Goal: Find specific page/section: Find specific page/section

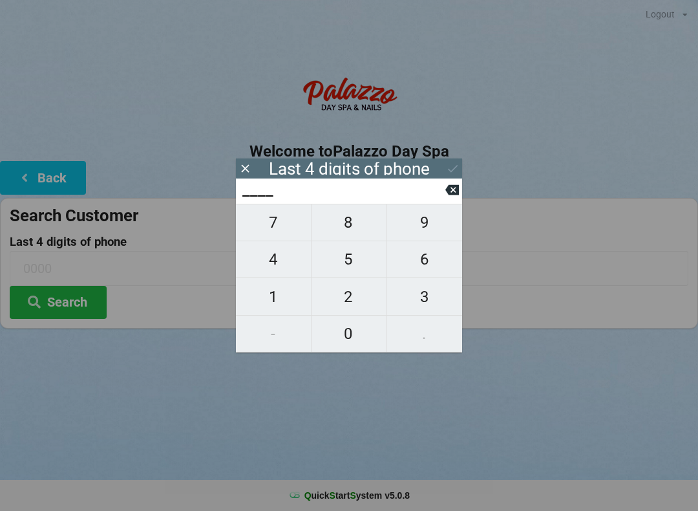
click at [282, 267] on span "4" at bounding box center [273, 259] width 75 height 27
type input "4___"
click at [350, 322] on span "0" at bounding box center [348, 333] width 75 height 27
type input "40__"
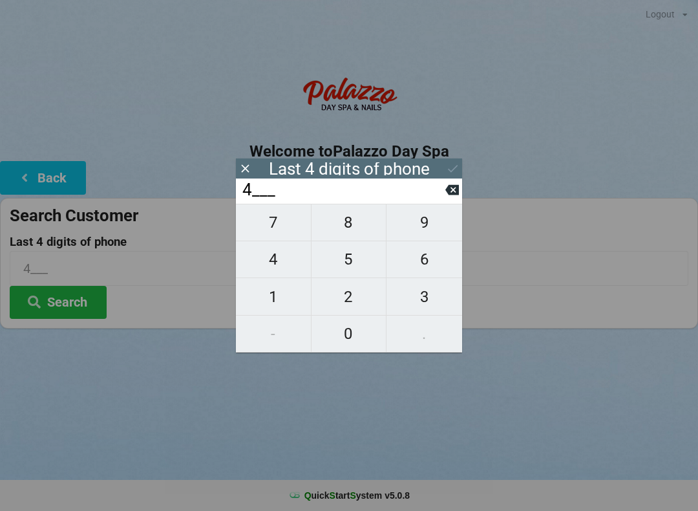
type input "40__"
click at [282, 226] on span "7" at bounding box center [273, 222] width 75 height 27
type input "407_"
click at [266, 220] on span "7" at bounding box center [273, 222] width 75 height 27
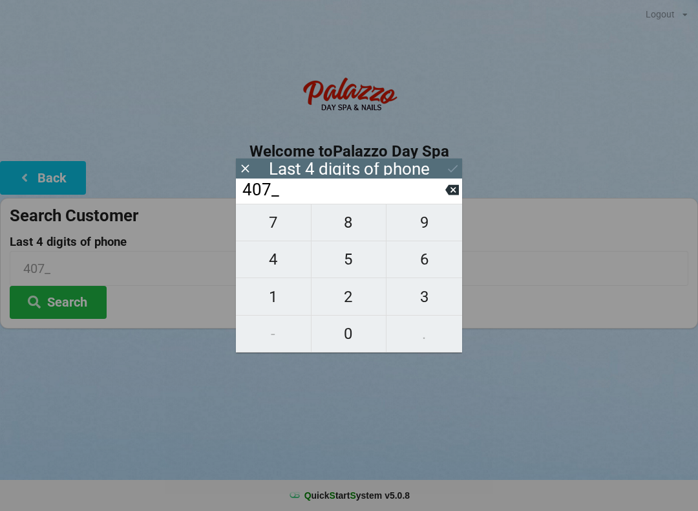
type input "4077"
click at [351, 225] on div "7 8 9 4 5 6 1 2 3 - 0 ." at bounding box center [349, 278] width 226 height 149
click at [445, 195] on icon at bounding box center [452, 190] width 14 height 14
click at [451, 189] on icon at bounding box center [452, 190] width 14 height 10
click at [448, 187] on button at bounding box center [452, 189] width 14 height 17
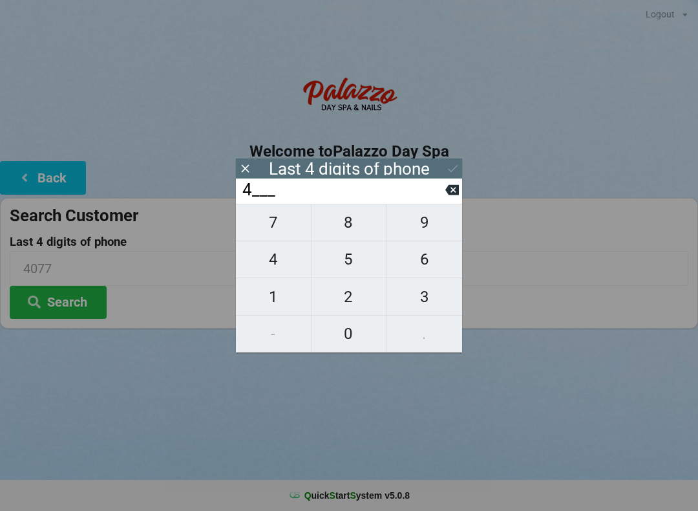
click at [449, 186] on button at bounding box center [452, 189] width 14 height 17
type input "____"
click at [458, 185] on button at bounding box center [452, 189] width 14 height 17
click at [354, 295] on span "2" at bounding box center [348, 296] width 75 height 27
type input "2___"
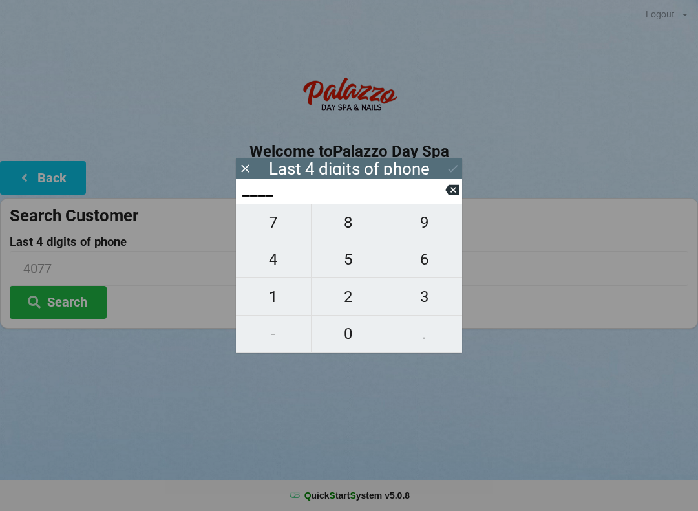
type input "2___"
click at [438, 226] on span "9" at bounding box center [424, 222] width 76 height 27
type input "29__"
click at [359, 258] on span "5" at bounding box center [348, 259] width 75 height 27
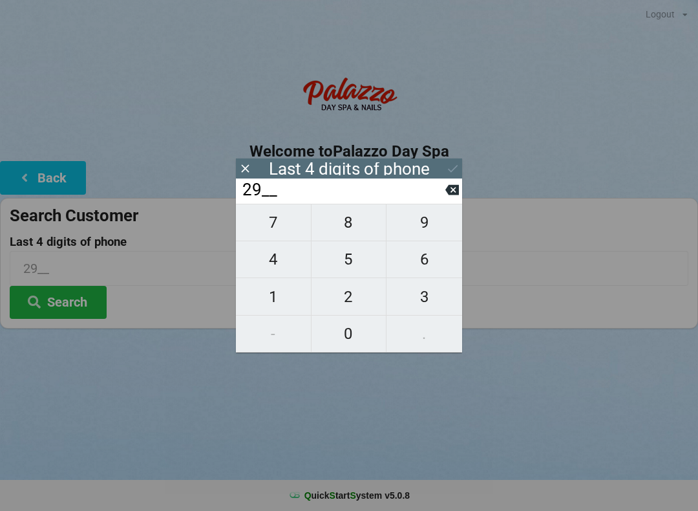
type input "295_"
click at [364, 227] on span "8" at bounding box center [348, 222] width 75 height 27
type input "2958"
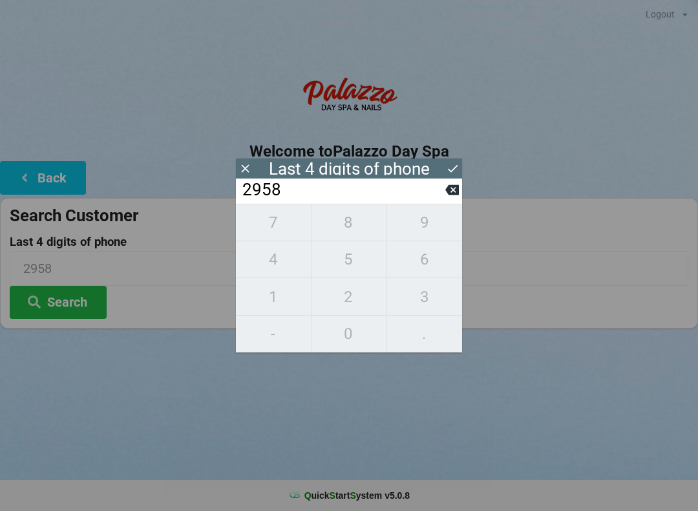
click at [446, 166] on icon at bounding box center [453, 169] width 14 height 14
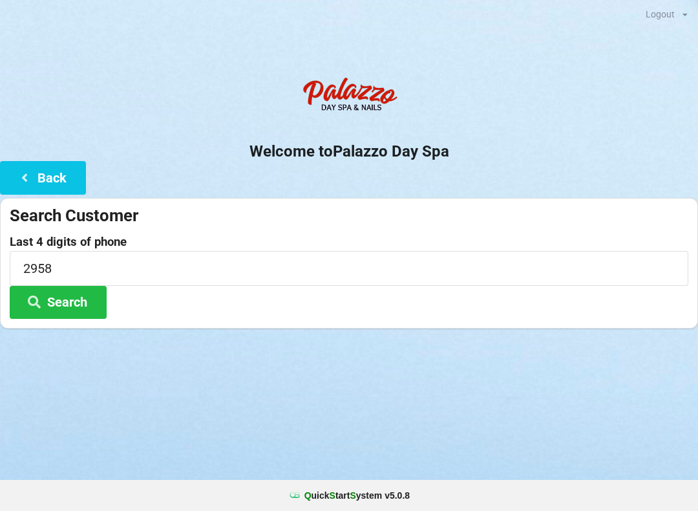
click at [72, 298] on button "Search" at bounding box center [58, 302] width 97 height 33
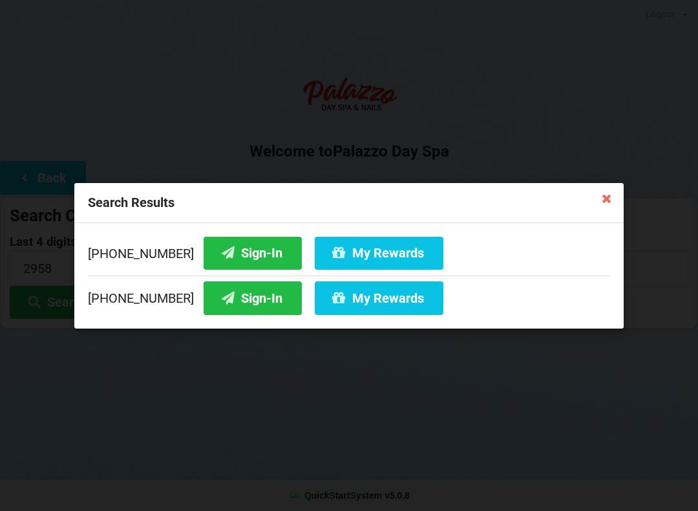
click at [233, 246] on button "Sign-In" at bounding box center [253, 252] width 98 height 33
